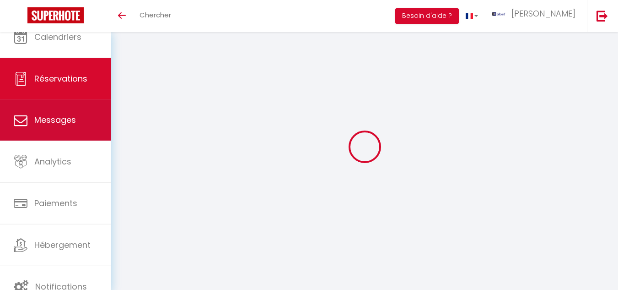
click at [77, 129] on link "Messages" at bounding box center [55, 119] width 111 height 41
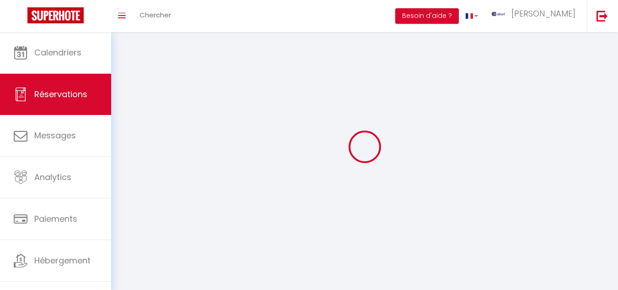
select select "message"
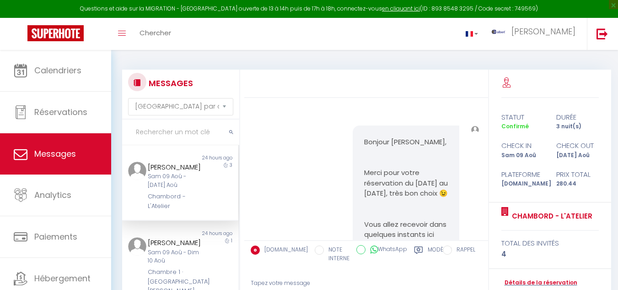
scroll to position [6785, 0]
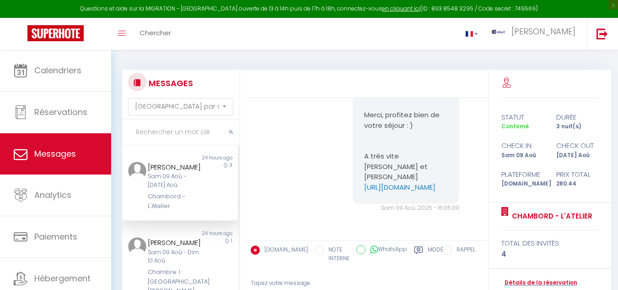
click at [174, 134] on input "text" at bounding box center [180, 132] width 117 height 26
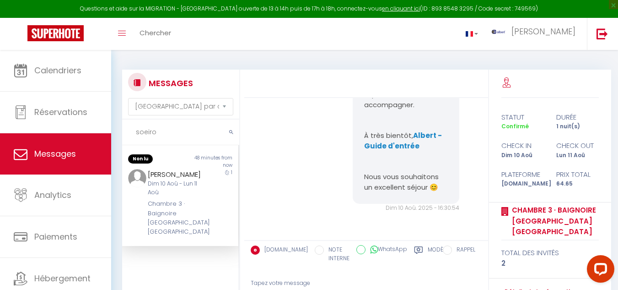
scroll to position [3634, 0]
type input "soeiro"
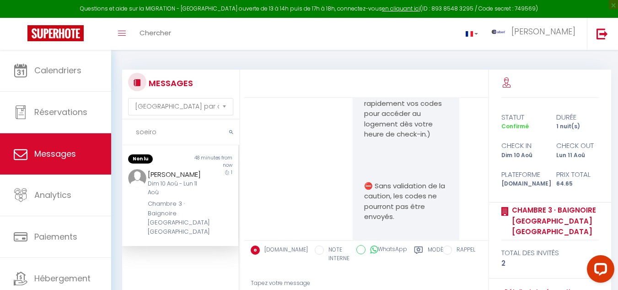
scroll to position [1895, 0]
drag, startPoint x: 355, startPoint y: 134, endPoint x: 436, endPoint y: 140, distance: 81.2
click at [436, 140] on div "Bienvenue Alexandre ! Le grand jour est arrivé, et nous sommes ravis de vous ac…" at bounding box center [406, 93] width 107 height 1384
drag, startPoint x: 436, startPoint y: 140, endPoint x: 427, endPoint y: 117, distance: 24.6
click at [427, 55] on p "➡️ https://superhote.com/applink/p/baHX92nX" at bounding box center [406, 44] width 84 height 21
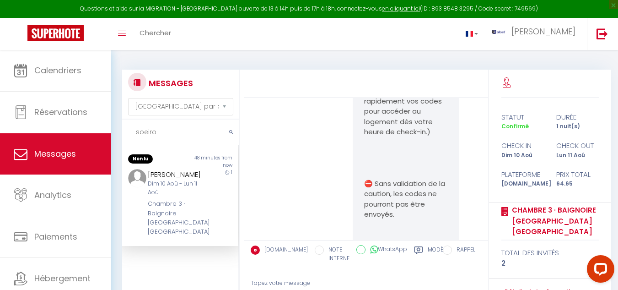
drag, startPoint x: 446, startPoint y: 131, endPoint x: 450, endPoint y: 153, distance: 22.4
click at [450, 153] on div "Bienvenue Alexandre ! Le grand jour est arrivé, et nous sommes ravis de vous ac…" at bounding box center [406, 93] width 107 height 1384
drag, startPoint x: 411, startPoint y: 160, endPoint x: 401, endPoint y: 156, distance: 10.7
click at [409, 137] on p "(il est préférable de vous y prendre à l'avance si possible de sorte à recevoir…" at bounding box center [406, 96] width 84 height 82
drag, startPoint x: 356, startPoint y: 129, endPoint x: 437, endPoint y: 144, distance: 82.4
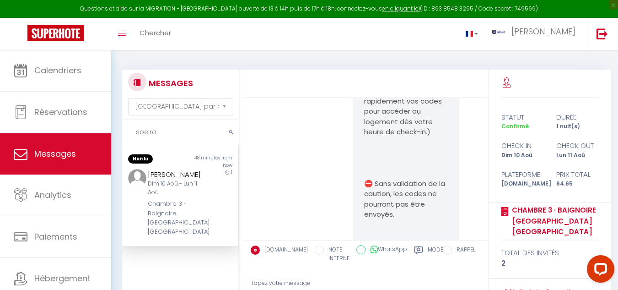
click at [437, 144] on div "Bienvenue Alexandre ! Le grand jour est arrivé, et nous sommes ravis de vous ac…" at bounding box center [406, 93] width 107 height 1384
copy p "https://superhote.com/applink/p/baHX92nX"
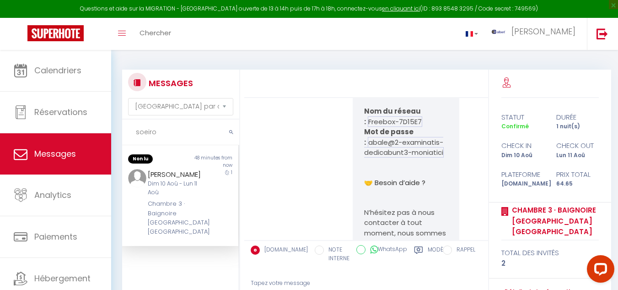
scroll to position [3496, 0]
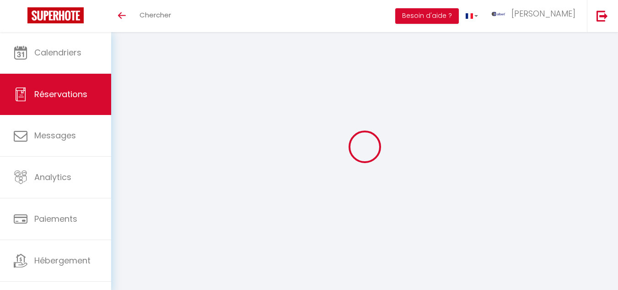
click at [71, 130] on span "Messages" at bounding box center [55, 135] width 42 height 11
select select "message"
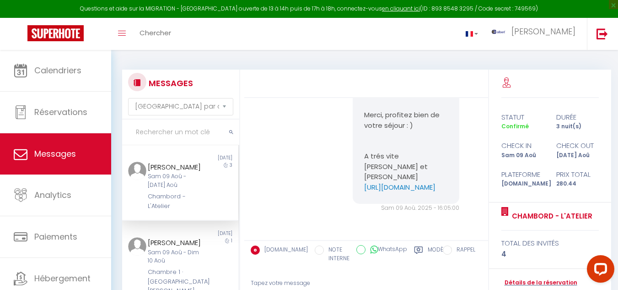
paste input "Marion Morice"
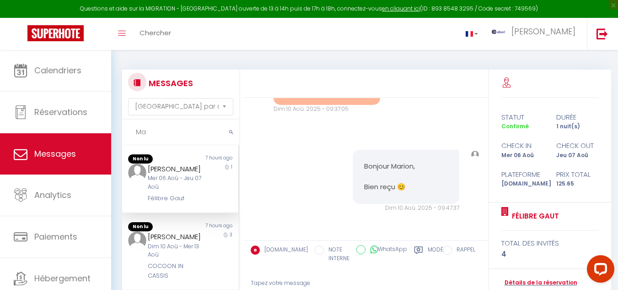
type input "M"
click at [193, 275] on div "COCOON IN CASSIS" at bounding box center [176, 270] width 56 height 19
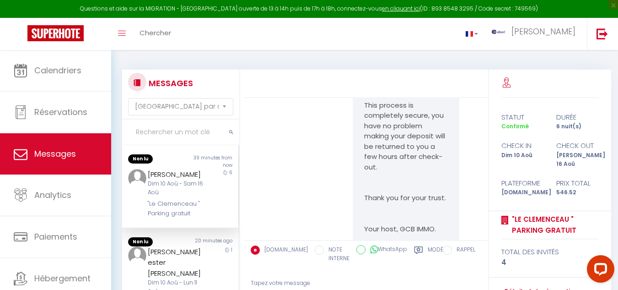
scroll to position [1053, 0]
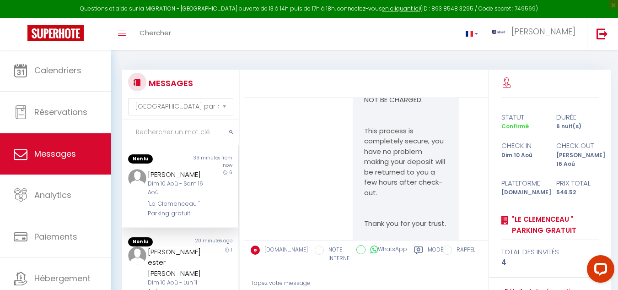
click at [354, 201] on div "Hello Marina Thank you for booking at our establishment! Before sending you you…" at bounding box center [406, 79] width 107 height 383
drag, startPoint x: 357, startPoint y: 202, endPoint x: 432, endPoint y: 215, distance: 75.7
click at [432, 217] on div "Hello Marina Thank you for booking at our establishment! Before sending you you…" at bounding box center [406, 79] width 107 height 383
copy p "https://superhote.com/applink/p/T0Rt6Ti2"
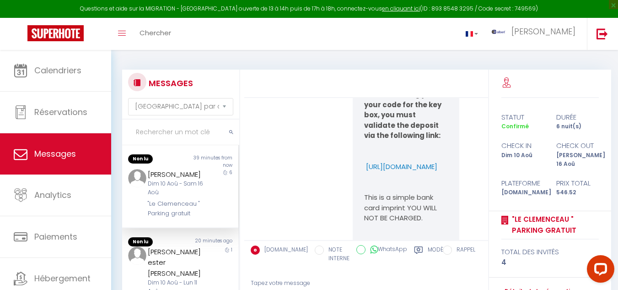
scroll to position [916, 0]
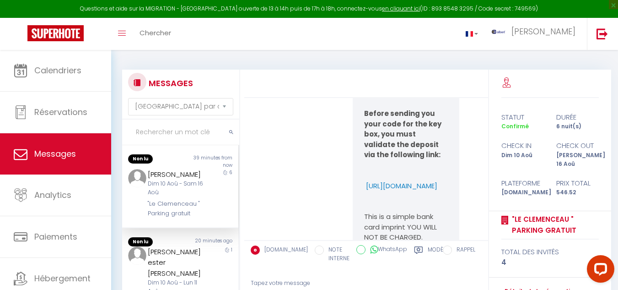
click at [157, 134] on input "text" at bounding box center [180, 132] width 117 height 26
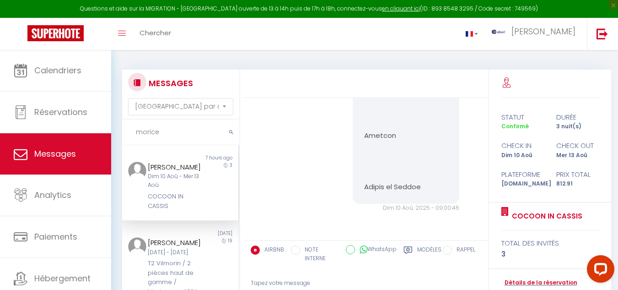
scroll to position [5897, 0]
type input "morice"
click at [201, 198] on div "Marion Morice Dim 10 Aoû - Mer 13 Aoû COCOON IN CASSIS" at bounding box center [175, 186] width 68 height 49
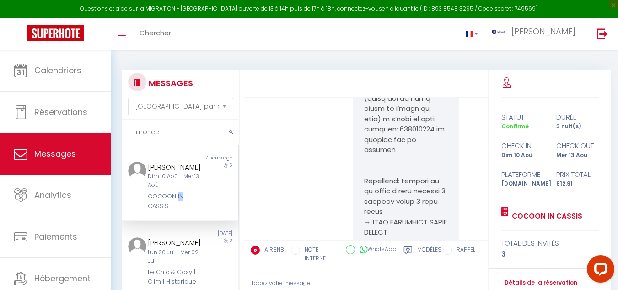
scroll to position [3792, 0]
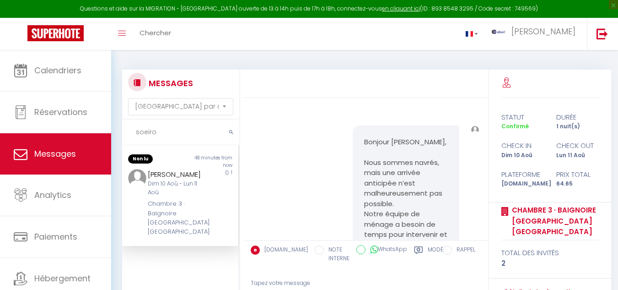
select select "message"
click at [167, 135] on input "soeiro" at bounding box center [180, 132] width 117 height 26
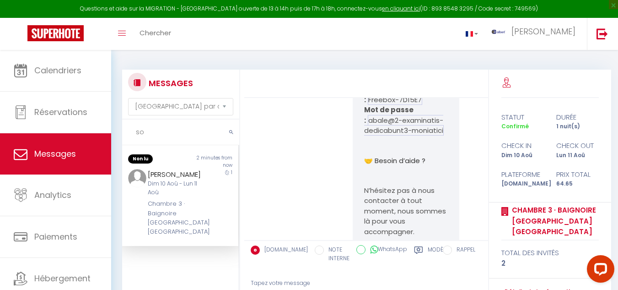
type input "s"
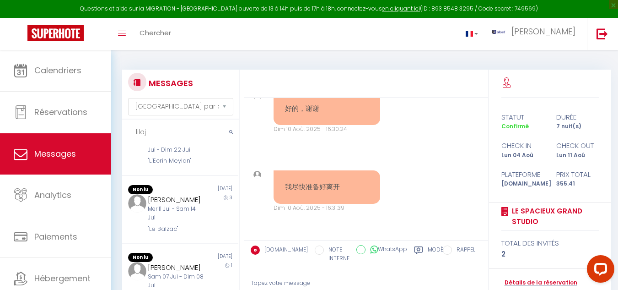
scroll to position [491, 0]
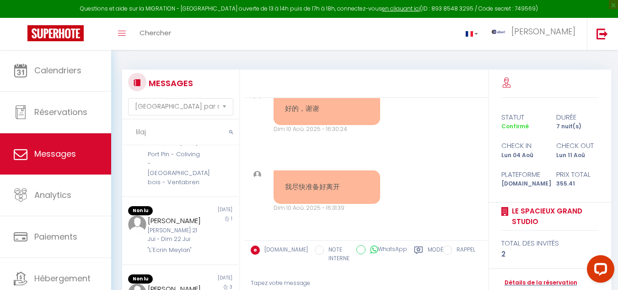
click at [169, 135] on input "lilaj" at bounding box center [180, 132] width 117 height 26
type input "l"
